Goal: Book appointment/travel/reservation

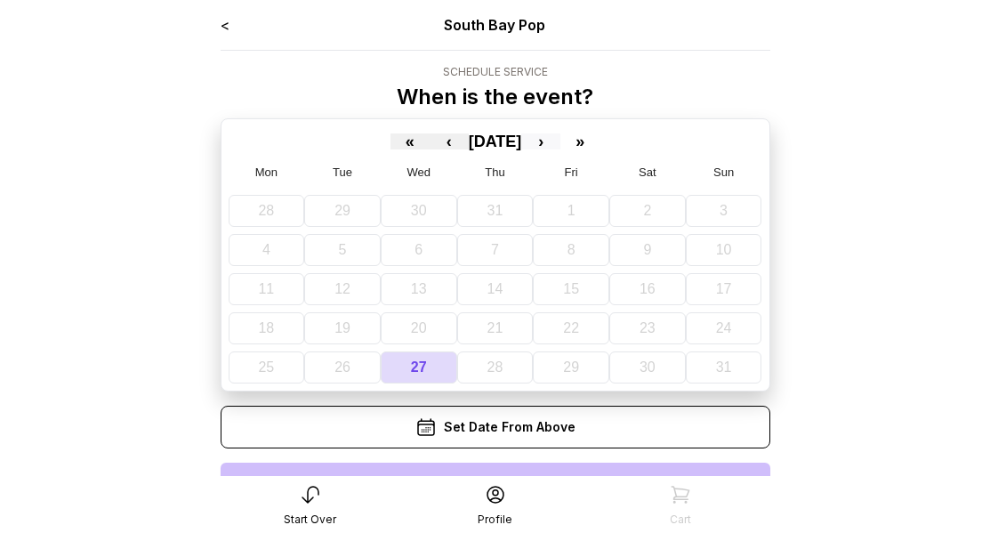
click at [560, 142] on button "›" at bounding box center [540, 141] width 39 height 16
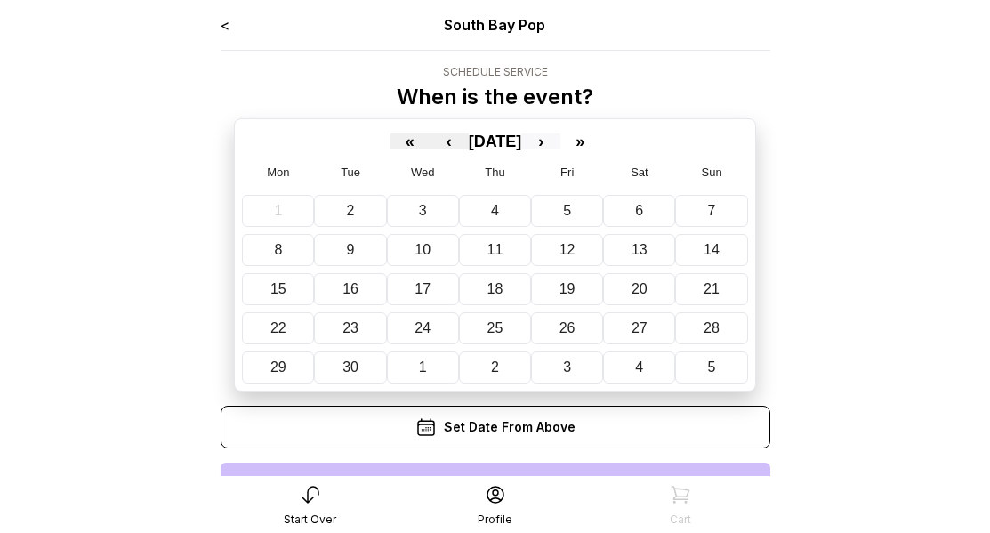
click at [560, 138] on button "›" at bounding box center [540, 141] width 39 height 16
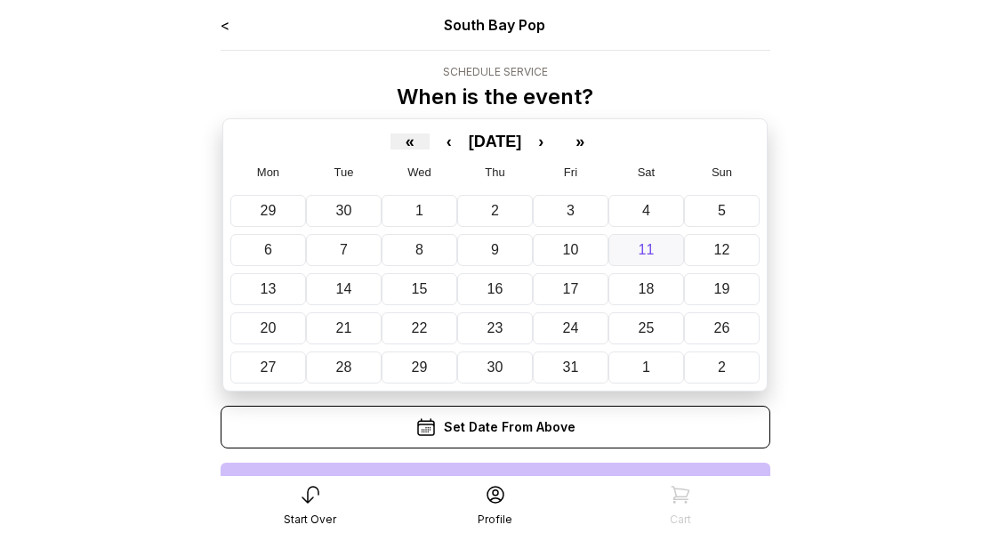
click at [639, 249] on abbr "11" at bounding box center [647, 249] width 16 height 15
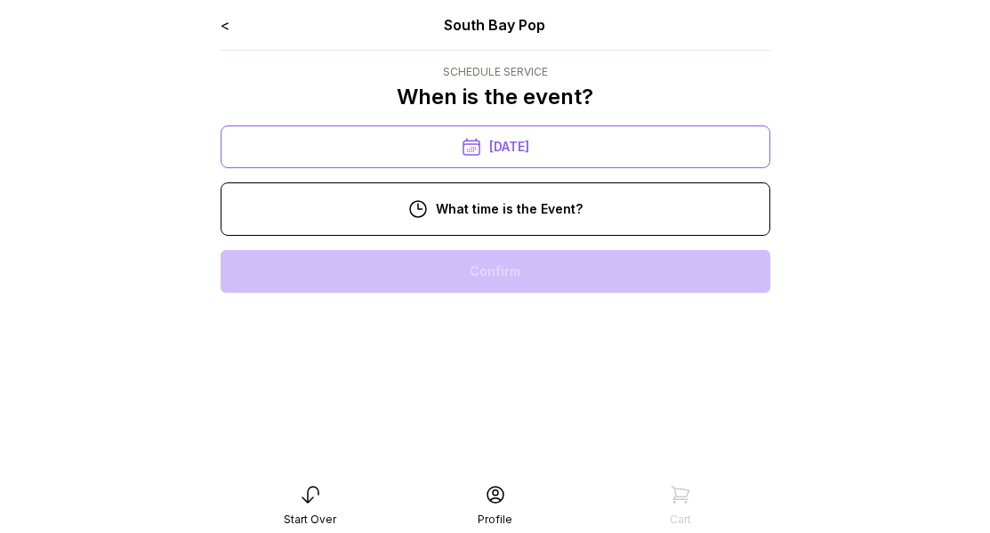
click at [515, 440] on div "1:00 pm" at bounding box center [495, 442] width 521 height 43
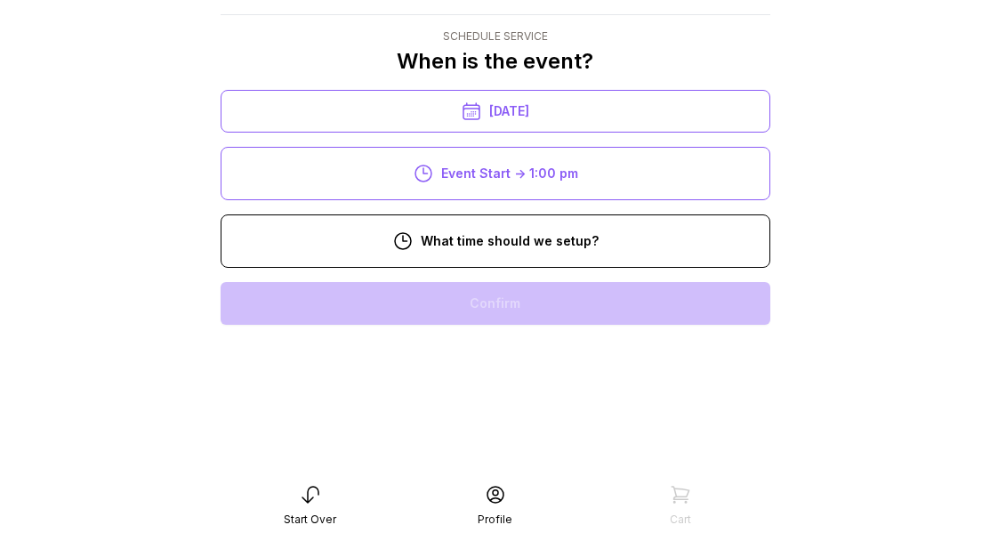
click at [583, 453] on div "11:00 am" at bounding box center [495, 474] width 521 height 43
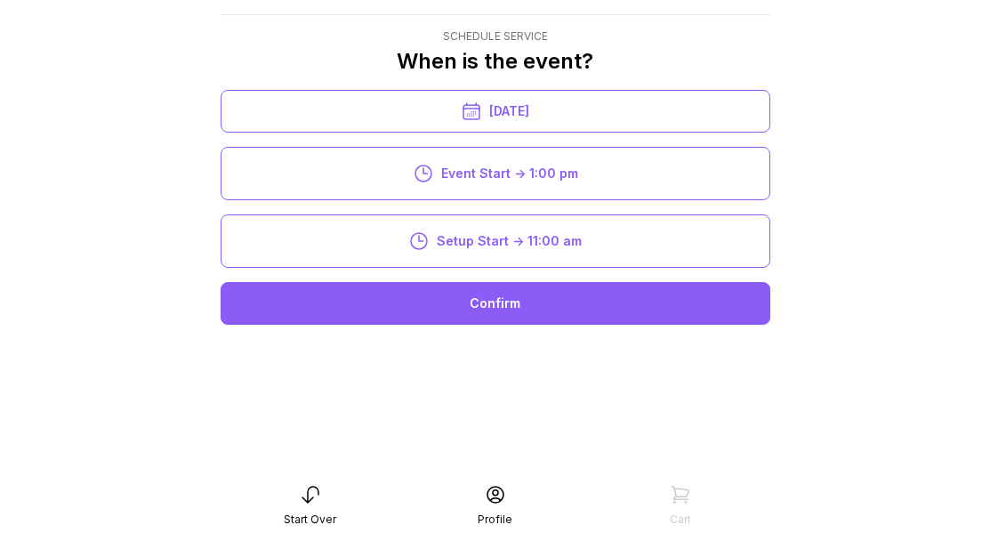
click at [583, 308] on div "Confirm" at bounding box center [496, 303] width 550 height 43
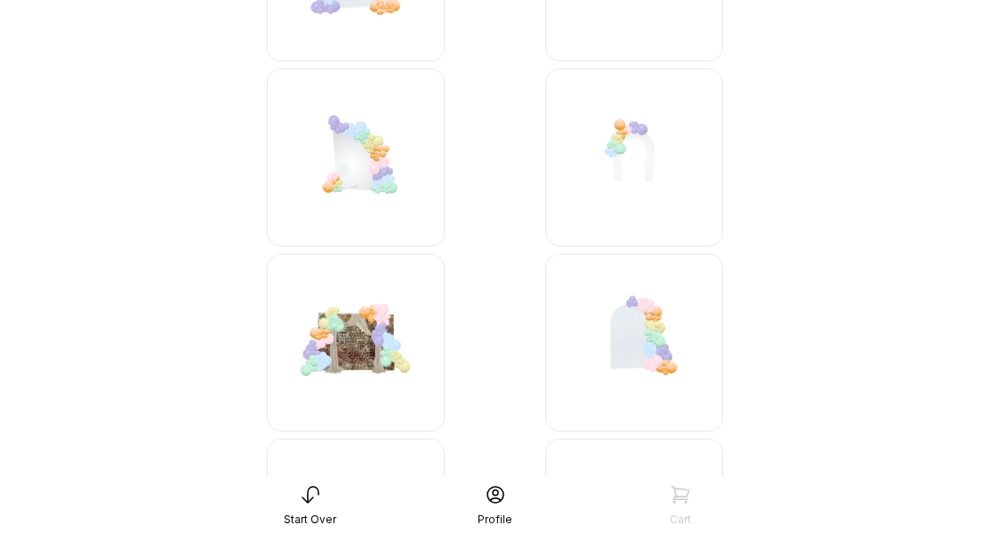
scroll to position [2544, 0]
click at [646, 165] on img at bounding box center [634, 157] width 178 height 178
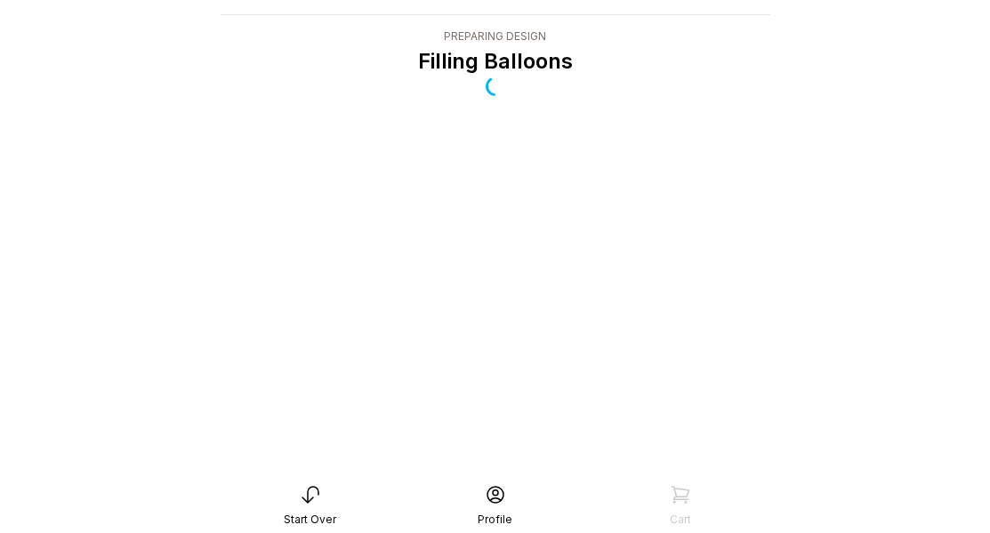
scroll to position [36, 0]
click at [293, 512] on div "Start Over" at bounding box center [310, 519] width 52 height 14
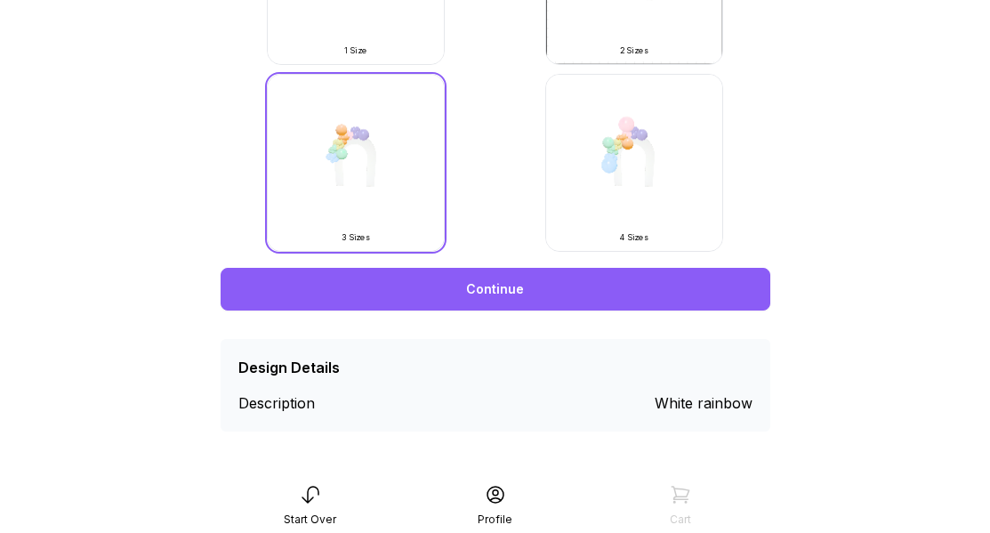
scroll to position [706, 0]
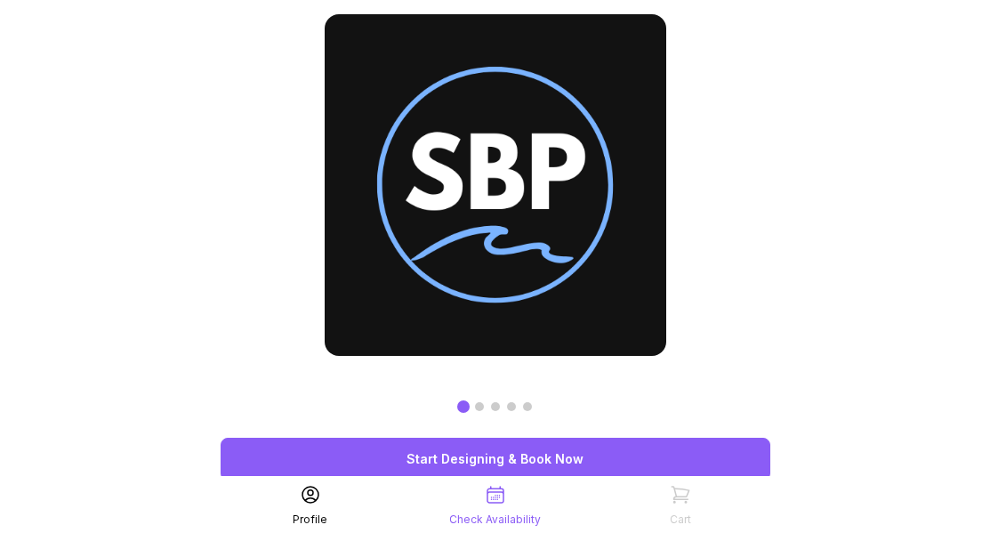
click at [583, 462] on link "Start Designing & Book Now" at bounding box center [496, 459] width 550 height 43
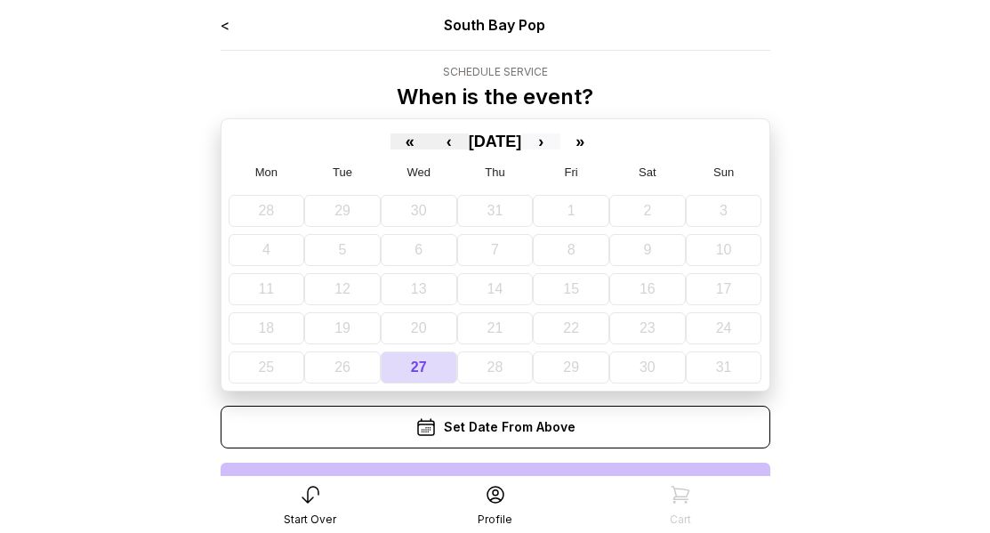
click at [560, 141] on button "›" at bounding box center [540, 141] width 39 height 16
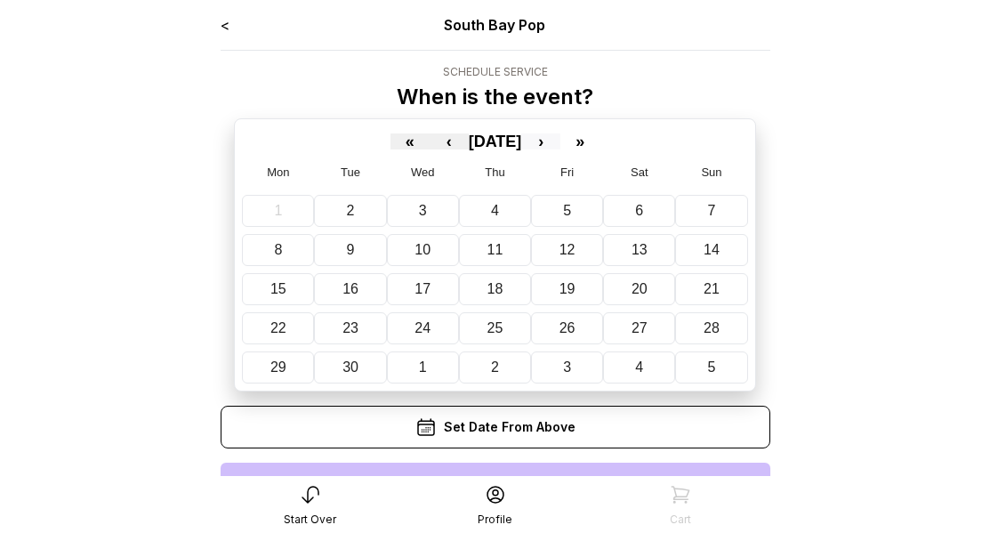
click at [560, 141] on button "›" at bounding box center [540, 141] width 39 height 16
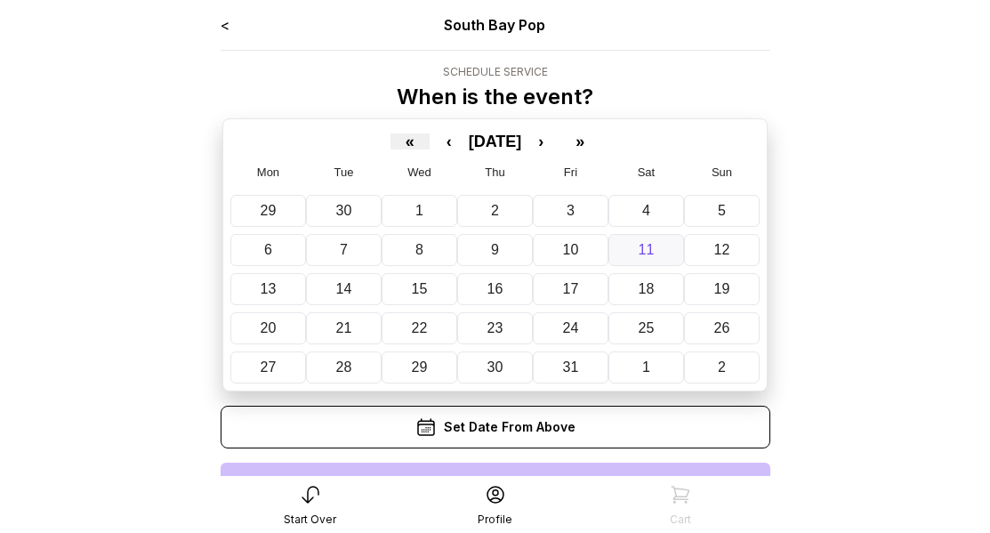
click at [657, 248] on button "11" at bounding box center [646, 250] width 76 height 32
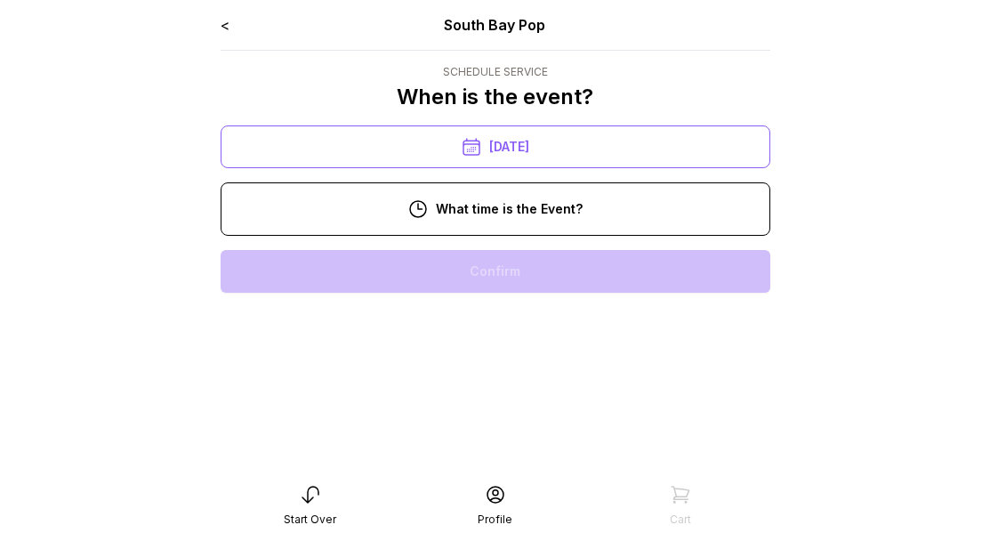
click at [518, 443] on div "1:00 pm" at bounding box center [495, 442] width 521 height 43
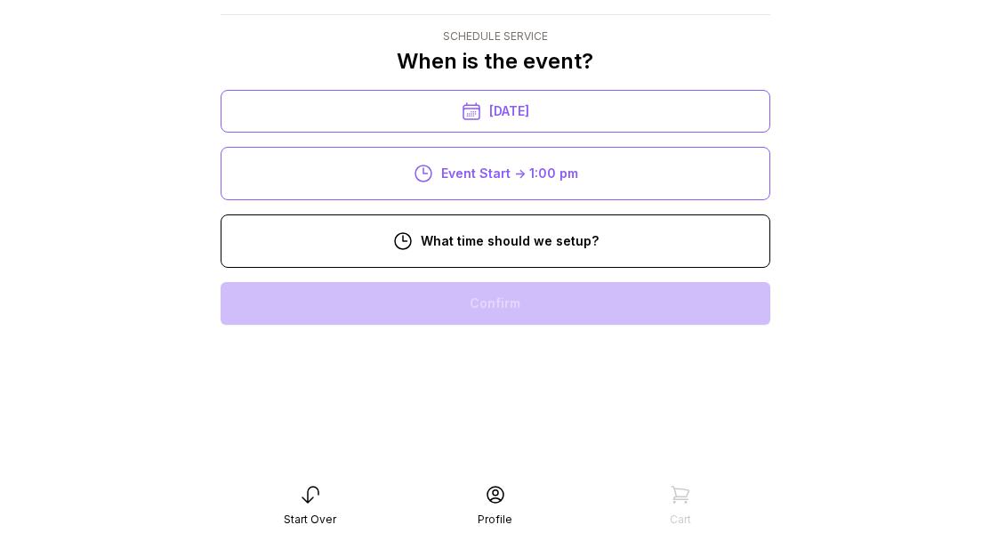
click at [551, 453] on div "11:00 am" at bounding box center [495, 474] width 521 height 43
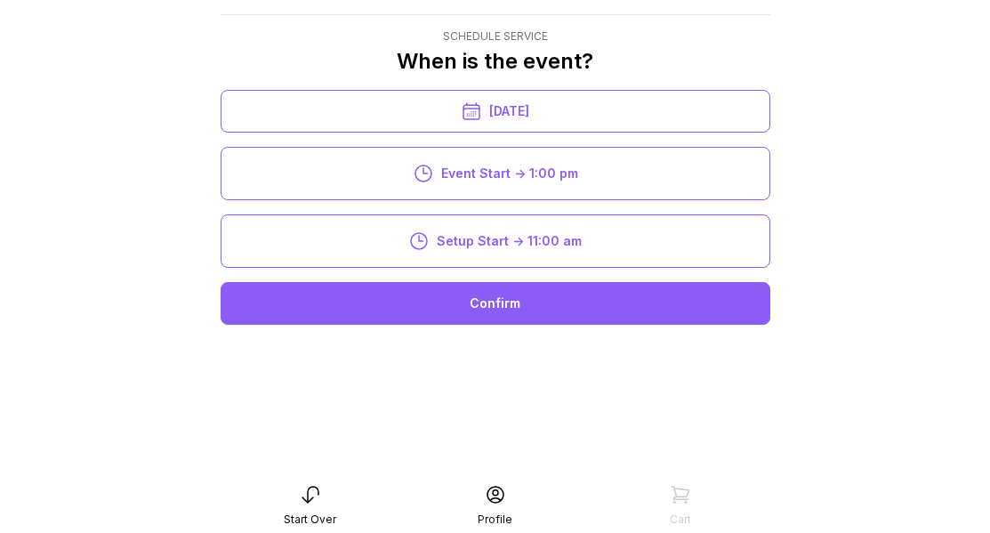
click at [543, 295] on div "Confirm" at bounding box center [496, 303] width 550 height 43
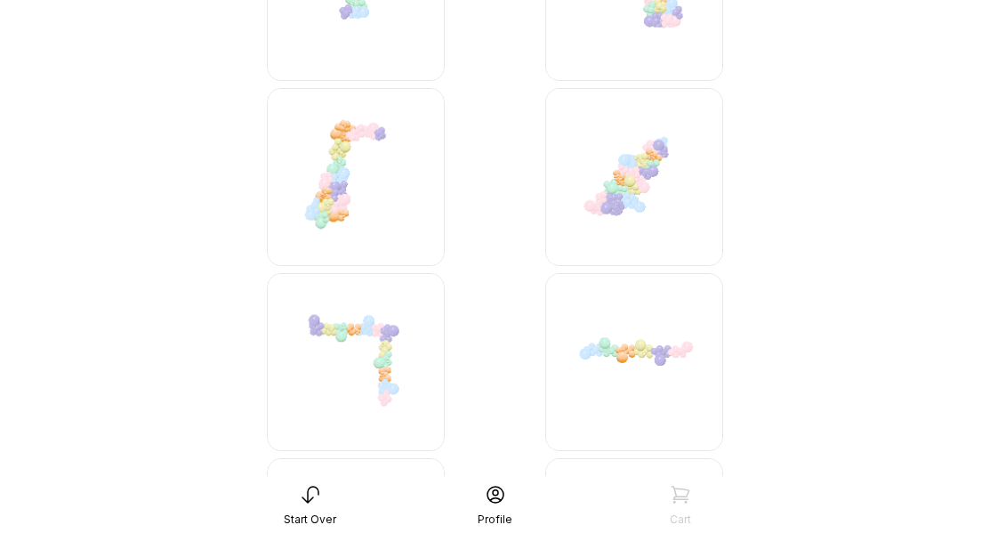
scroll to position [5391, 0]
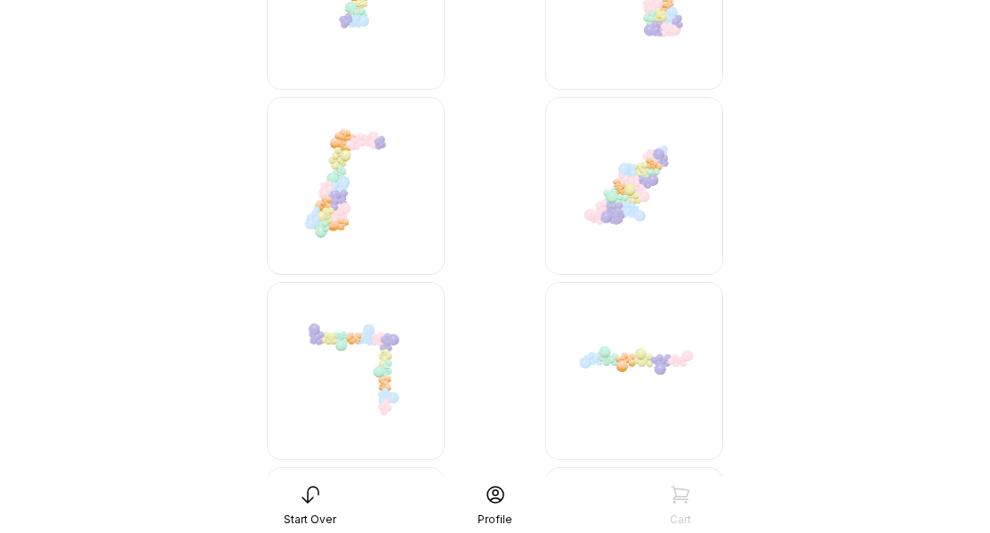
scroll to position [5332, 0]
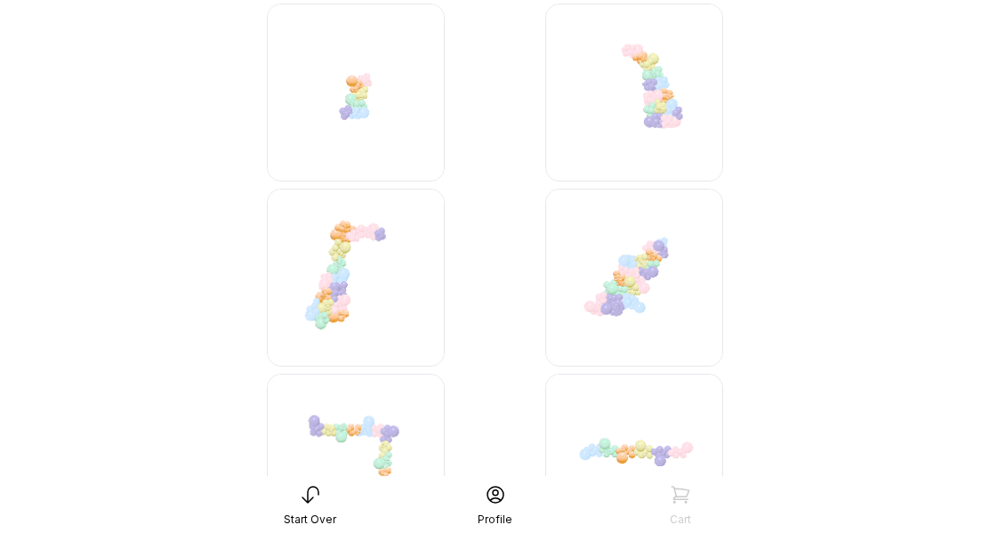
click at [352, 87] on img at bounding box center [356, 93] width 178 height 178
